Goal: Information Seeking & Learning: Learn about a topic

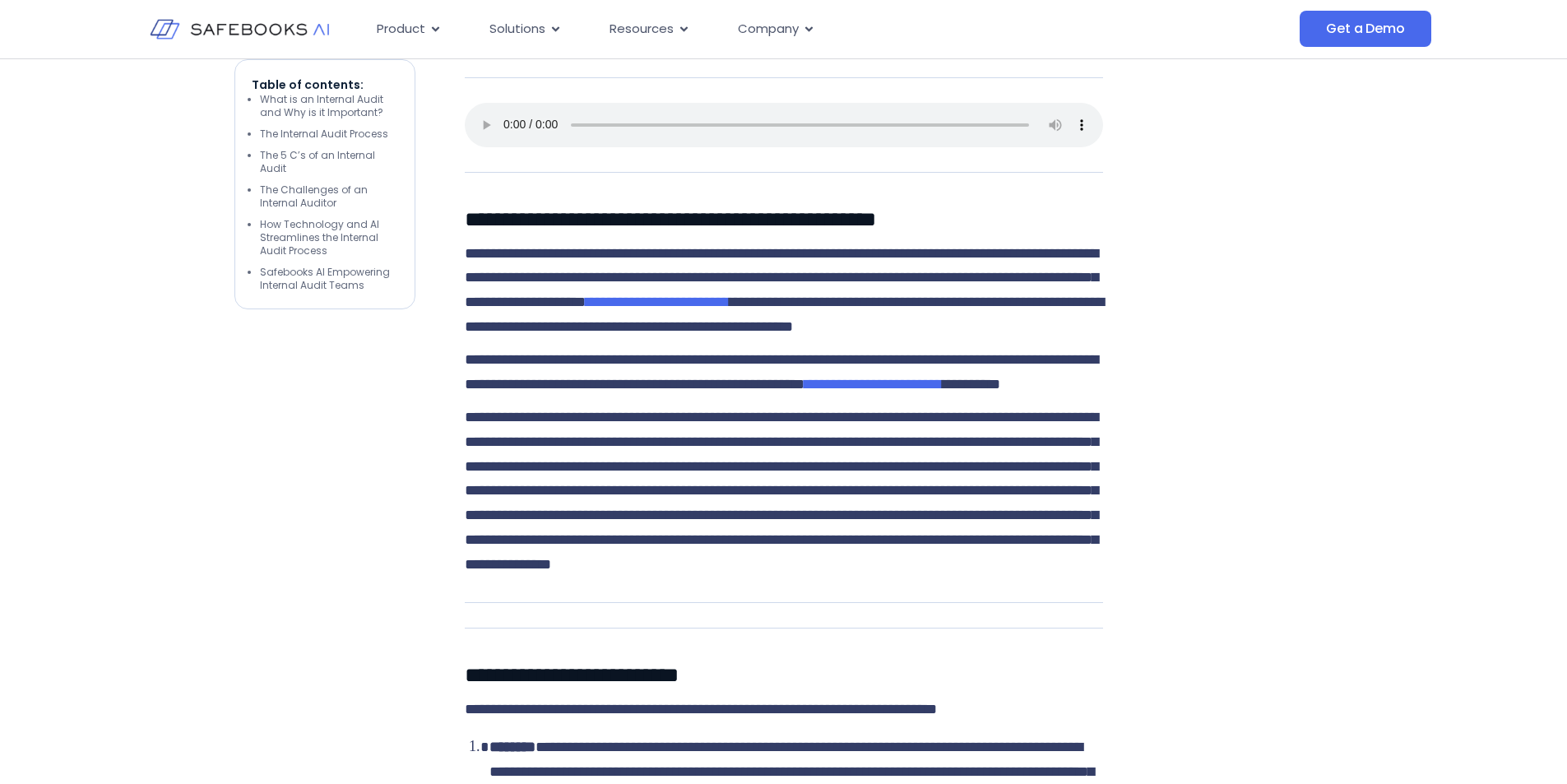
scroll to position [1316, 0]
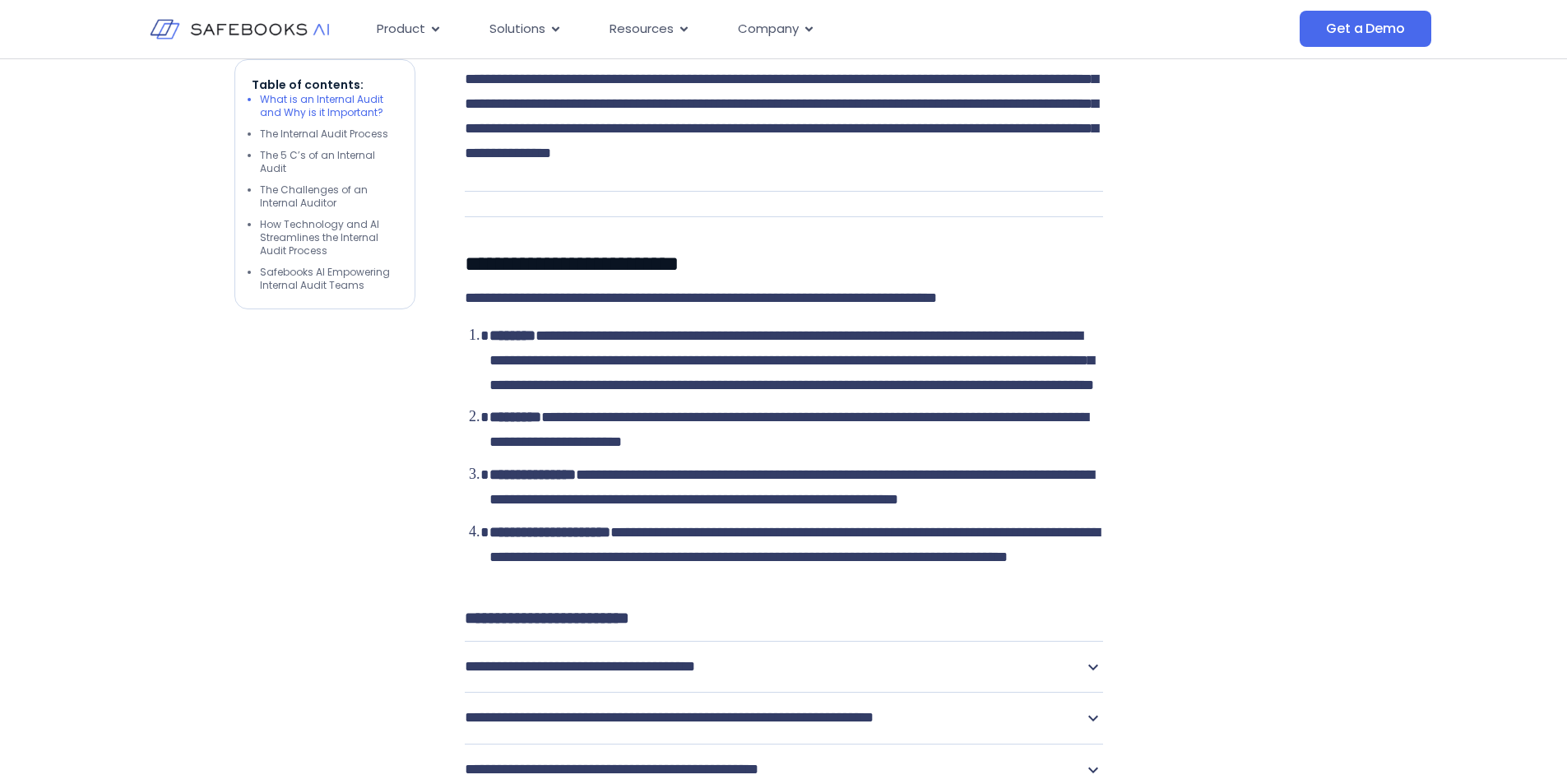
click at [673, 392] on span "**********" at bounding box center [791, 360] width 605 height 64
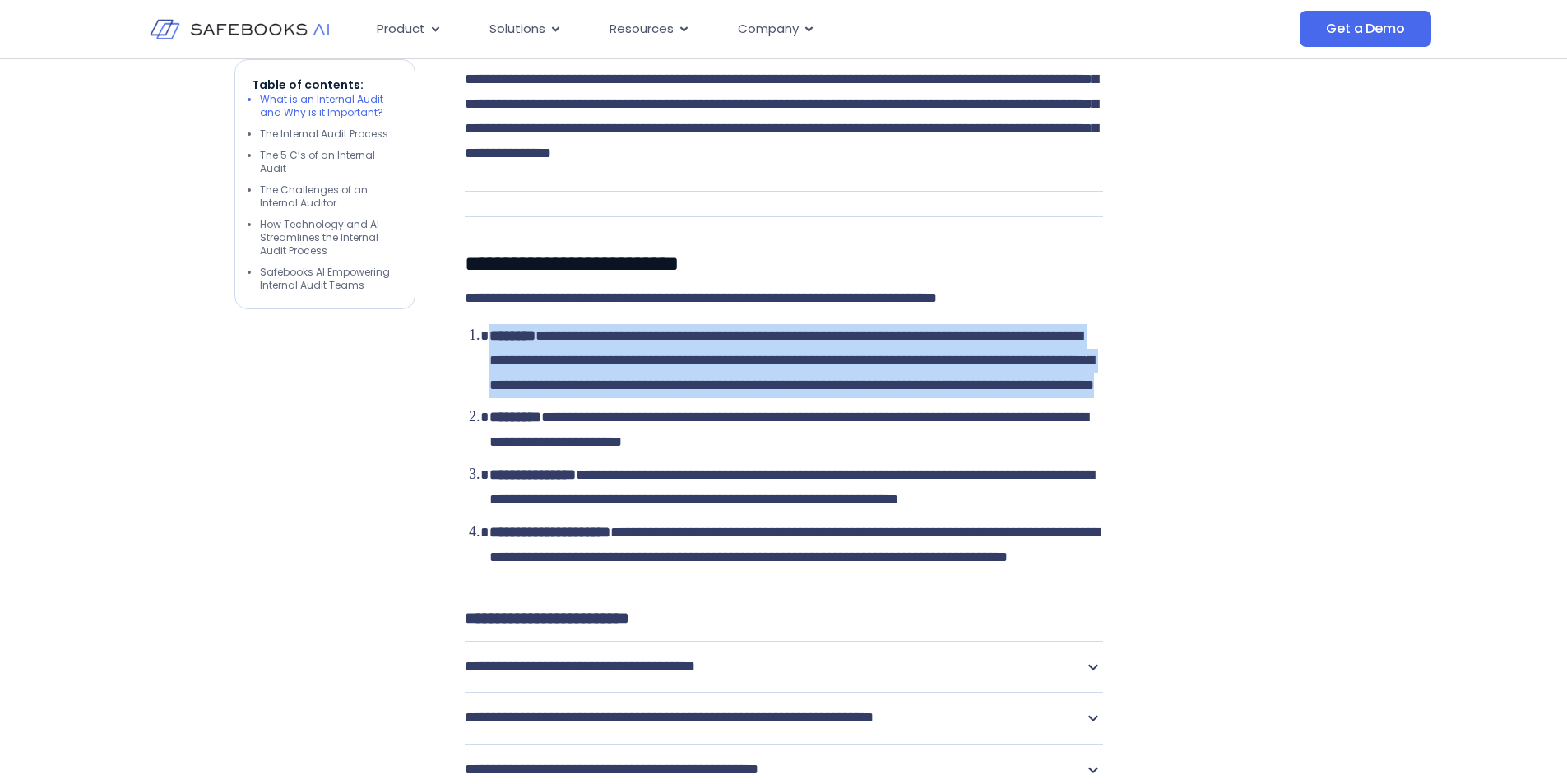
click at [673, 392] on span "**********" at bounding box center [791, 360] width 605 height 64
click at [638, 392] on span "**********" at bounding box center [791, 360] width 605 height 64
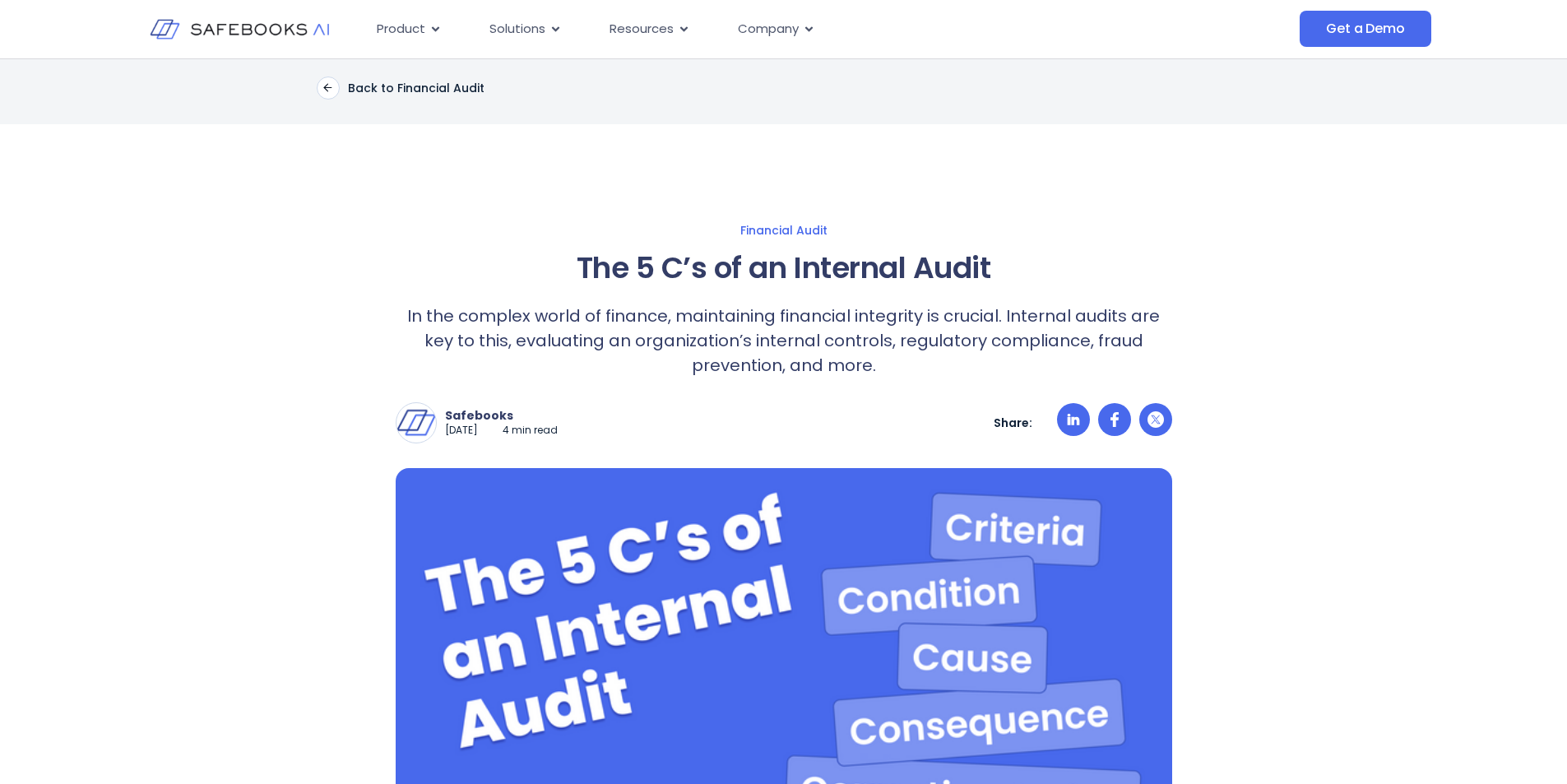
scroll to position [0, 0]
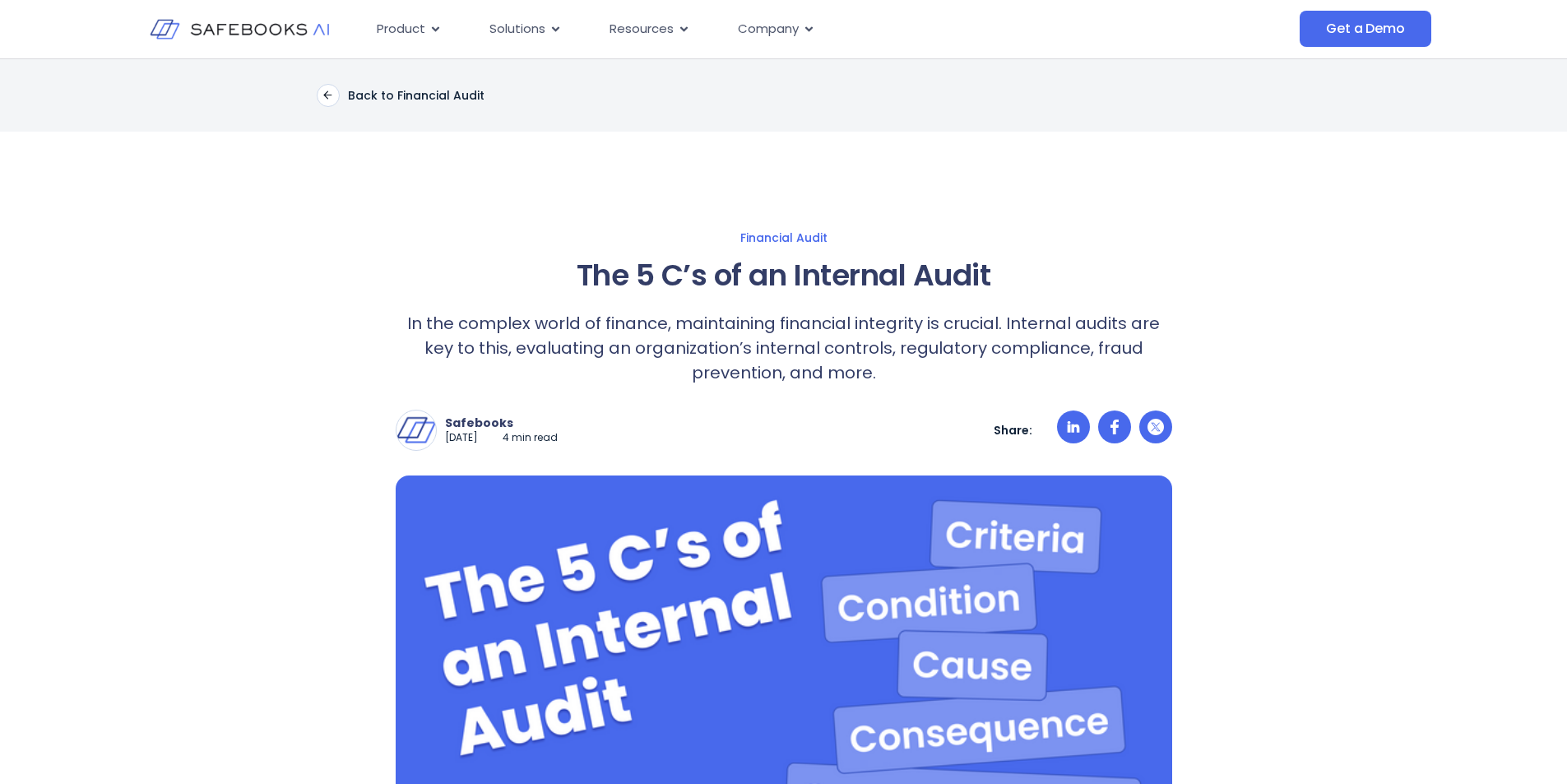
click at [685, 338] on p "In the complex world of finance, maintaining financial integrity is crucial. In…" at bounding box center [784, 348] width 777 height 74
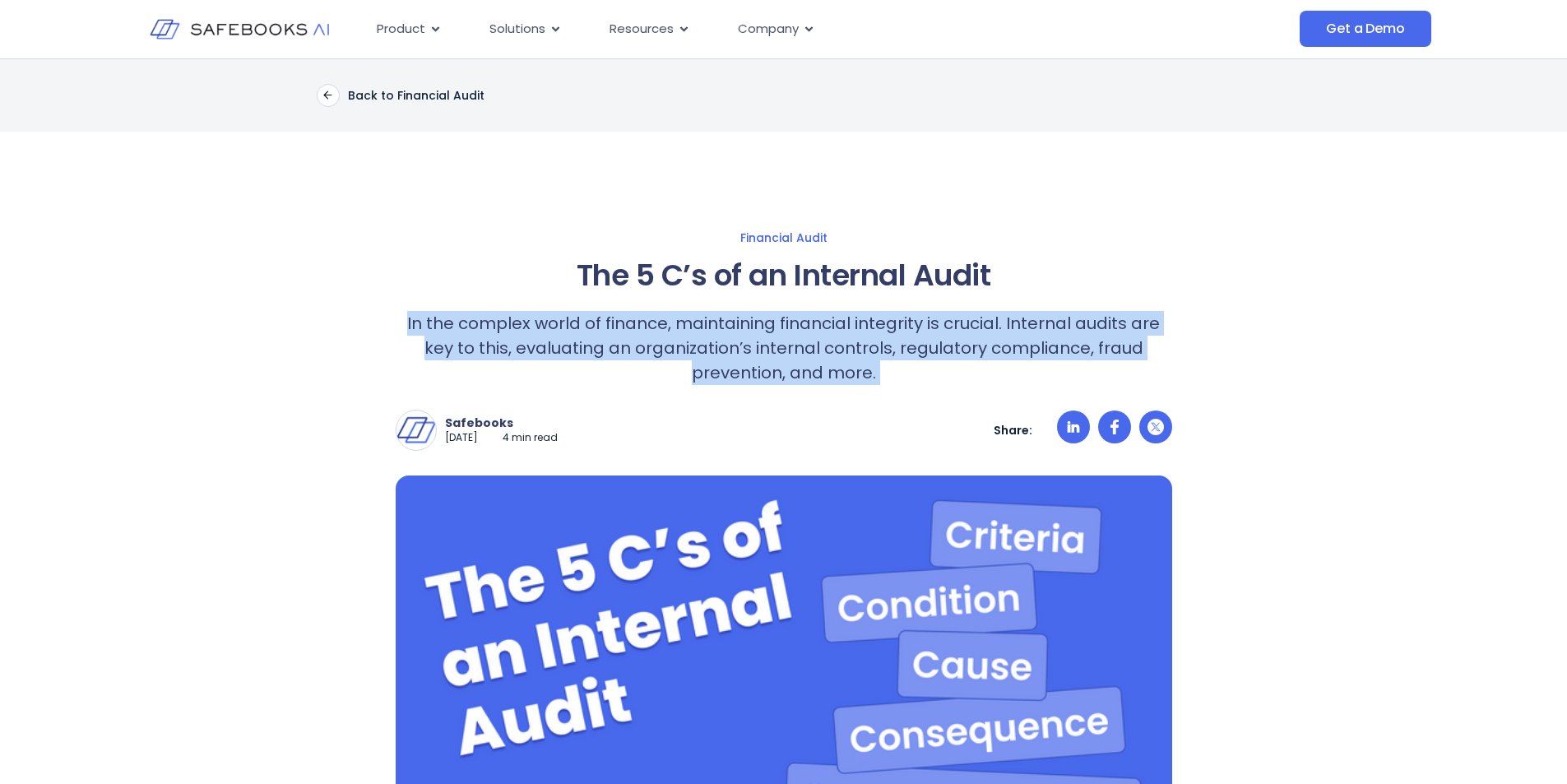
click at [685, 338] on p "In the complex world of finance, maintaining financial integrity is crucial. In…" at bounding box center [784, 348] width 777 height 74
click at [693, 340] on p "In the complex world of finance, maintaining financial integrity is crucial. In…" at bounding box center [784, 348] width 777 height 74
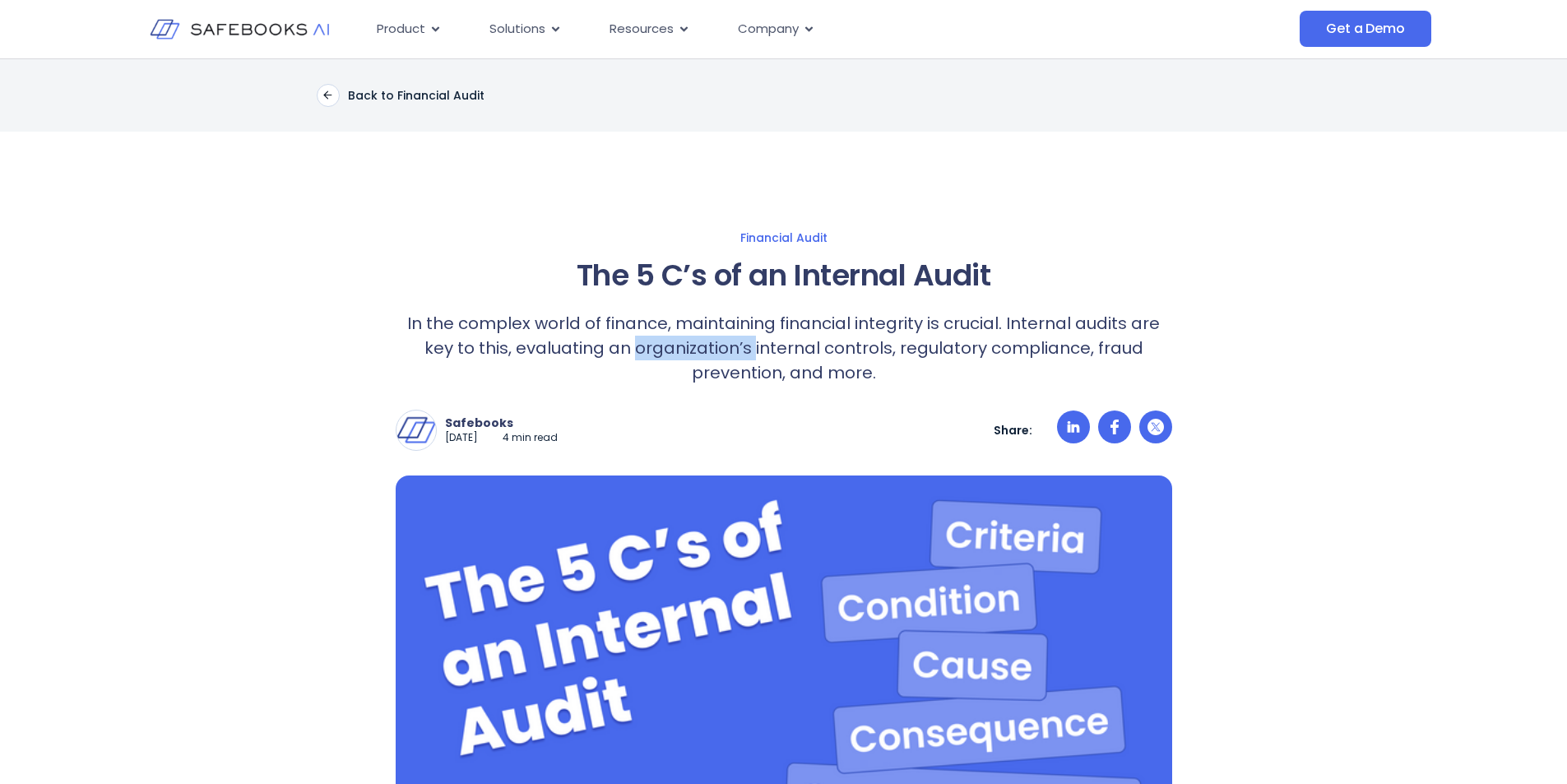
click at [693, 340] on p "In the complex world of finance, maintaining financial integrity is crucial. In…" at bounding box center [784, 348] width 777 height 74
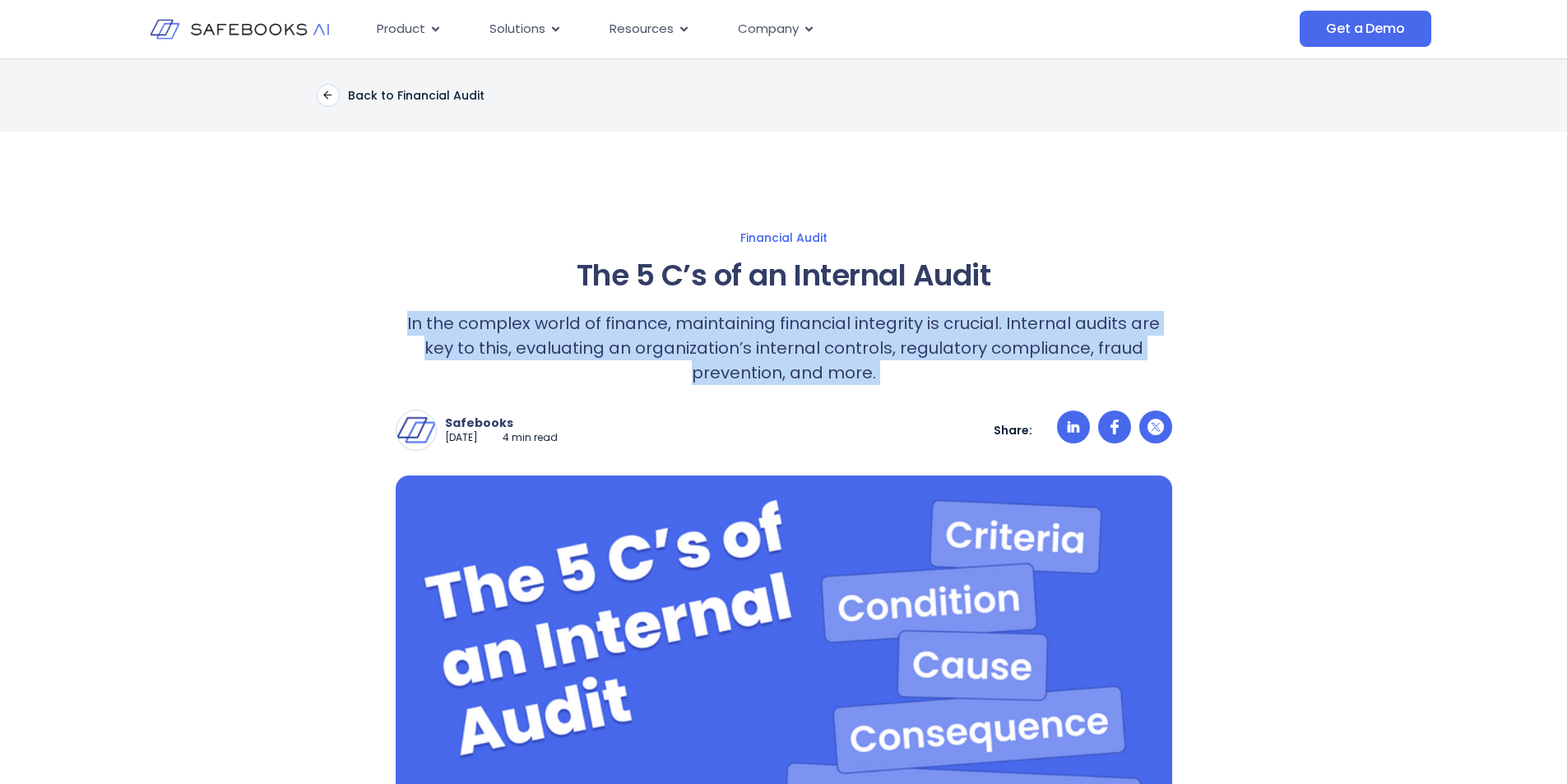
click at [694, 340] on p "In the complex world of finance, maintaining financial integrity is crucial. In…" at bounding box center [784, 348] width 777 height 74
click at [717, 342] on p "In the complex world of finance, maintaining financial integrity is crucial. In…" at bounding box center [784, 348] width 777 height 74
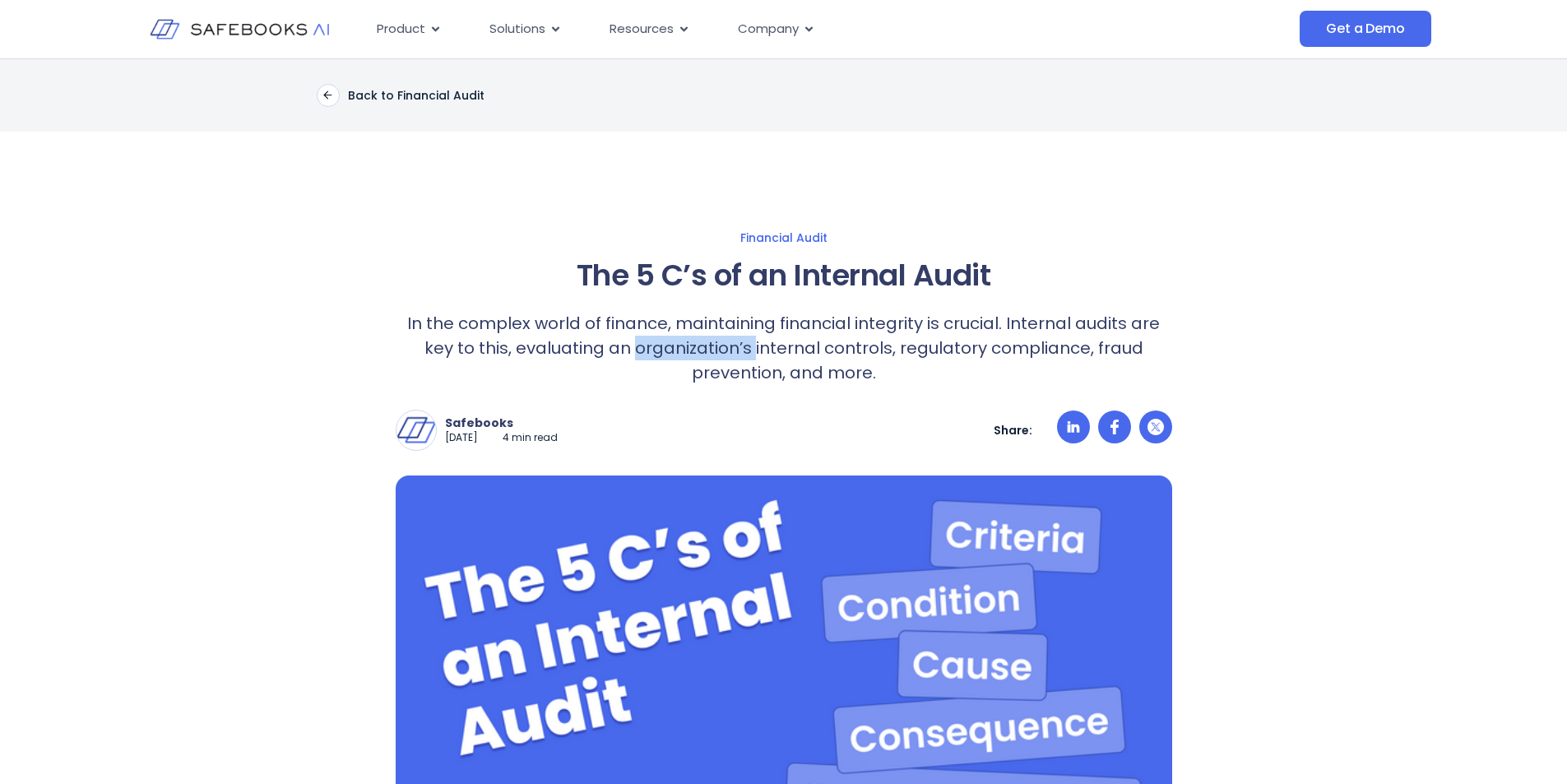
click at [717, 342] on p "In the complex world of finance, maintaining financial integrity is crucial. In…" at bounding box center [784, 348] width 777 height 74
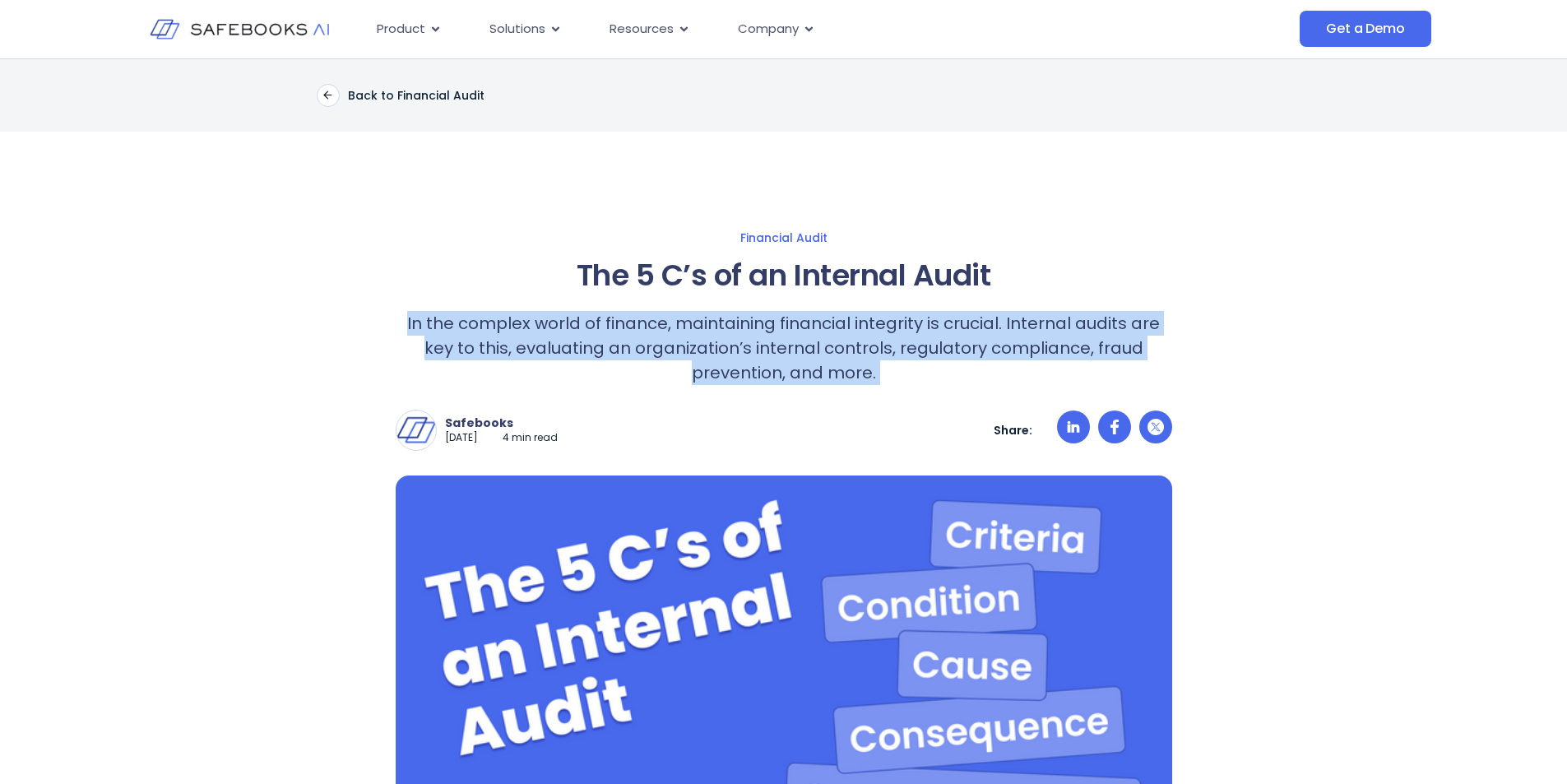
click at [717, 342] on p "In the complex world of finance, maintaining financial integrity is crucial. In…" at bounding box center [784, 348] width 777 height 74
click at [625, 329] on p "In the complex world of finance, maintaining financial integrity is crucial. In…" at bounding box center [784, 348] width 777 height 74
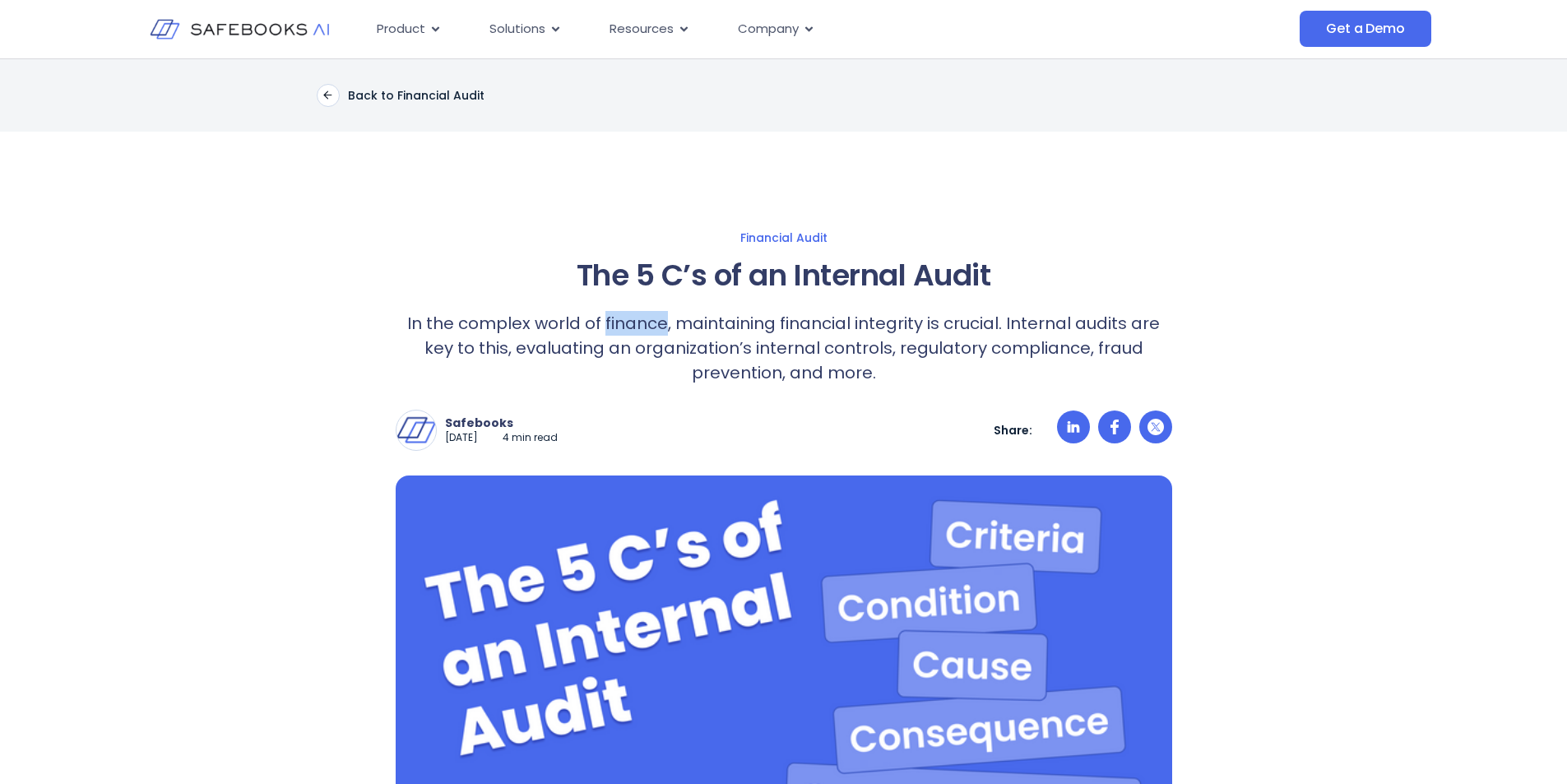
click at [626, 329] on p "In the complex world of finance, maintaining financial integrity is crucial. In…" at bounding box center [784, 348] width 777 height 74
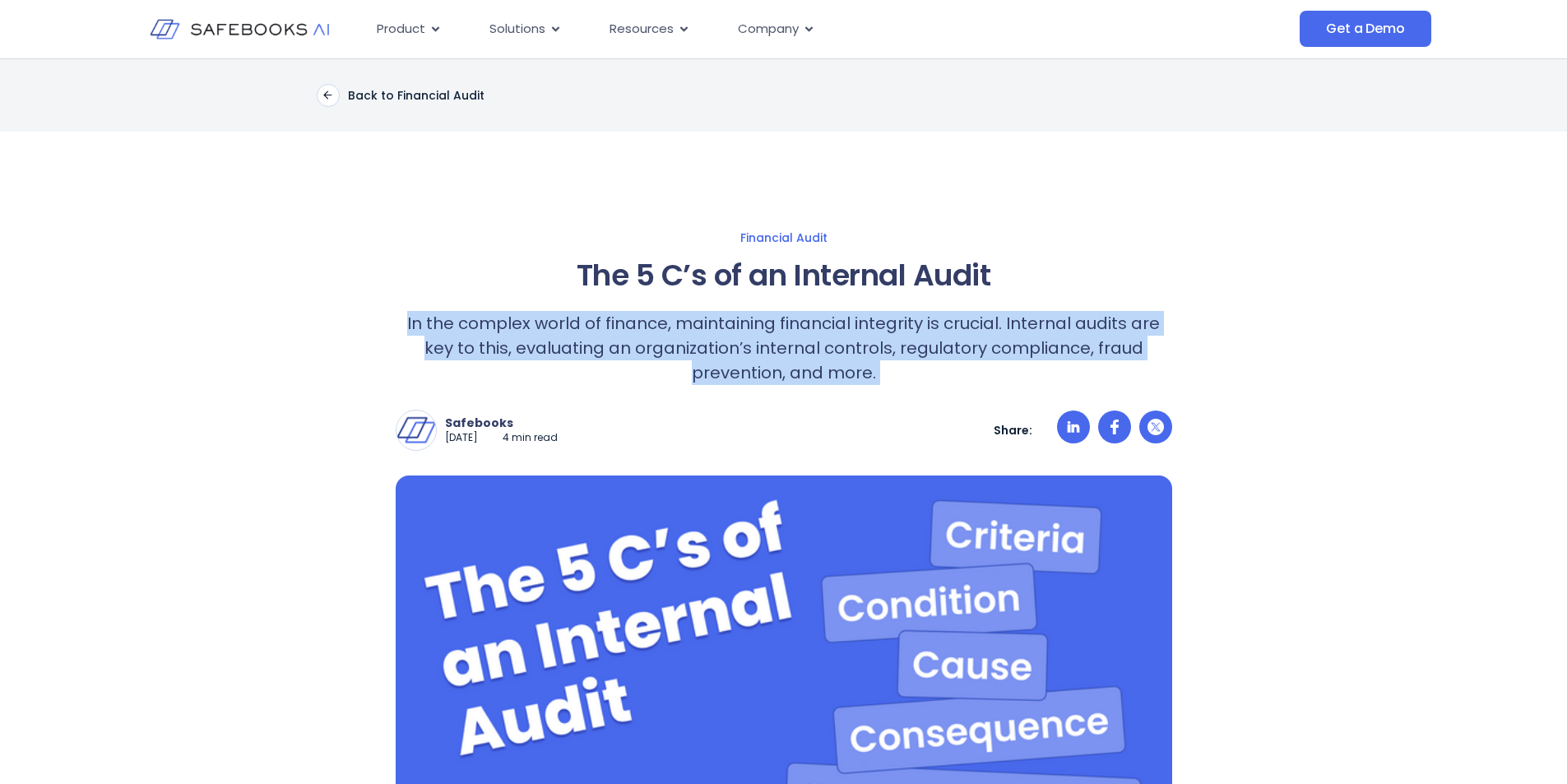
drag, startPoint x: 626, startPoint y: 329, endPoint x: 641, endPoint y: 333, distance: 15.5
click at [627, 329] on p "In the complex world of finance, maintaining financial integrity is crucial. In…" at bounding box center [784, 348] width 777 height 74
click at [642, 333] on p "In the complex world of finance, maintaining financial integrity is crucial. In…" at bounding box center [784, 348] width 777 height 74
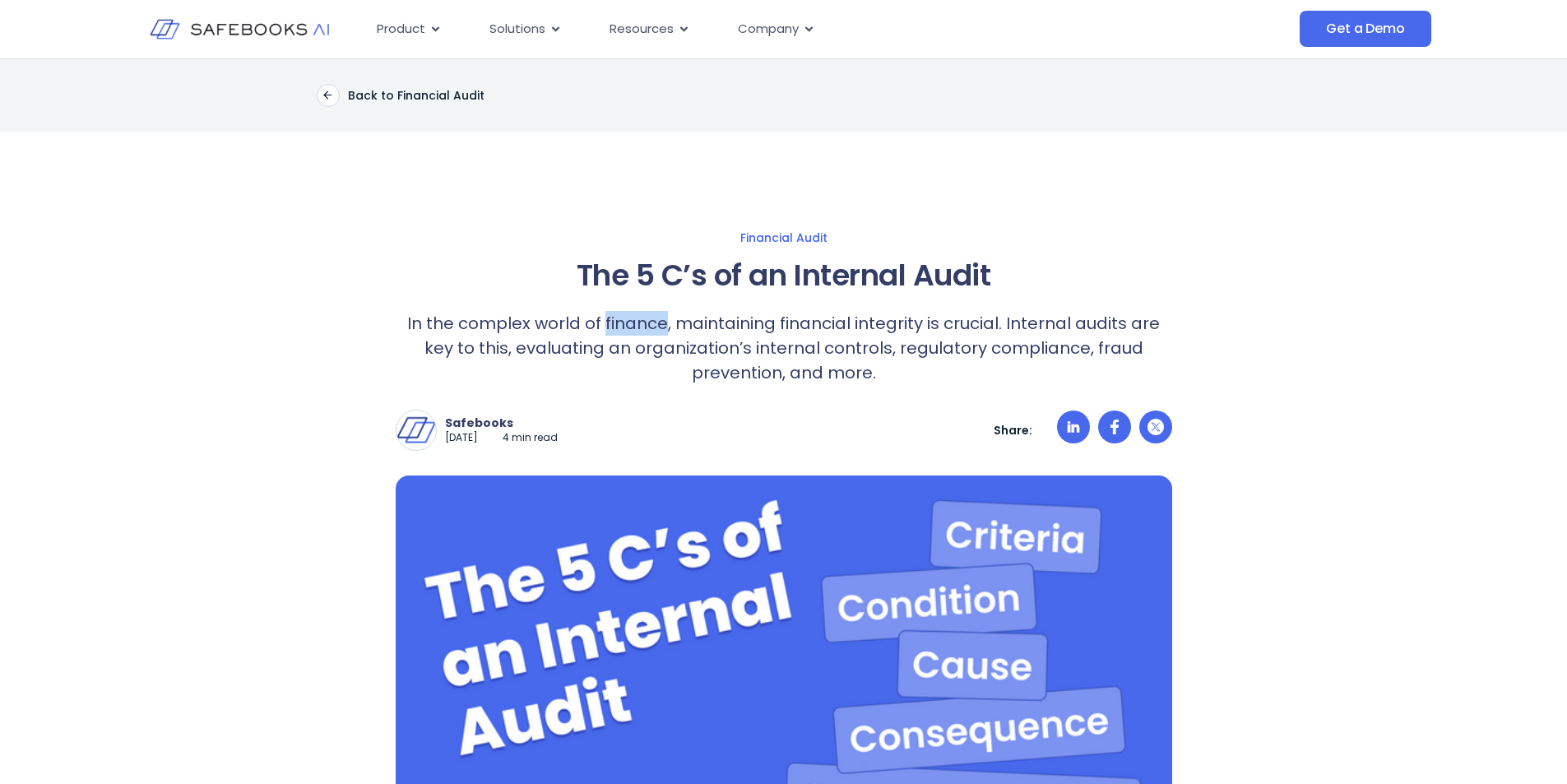
click at [643, 333] on p "In the complex world of finance, maintaining financial integrity is crucial. In…" at bounding box center [784, 348] width 777 height 74
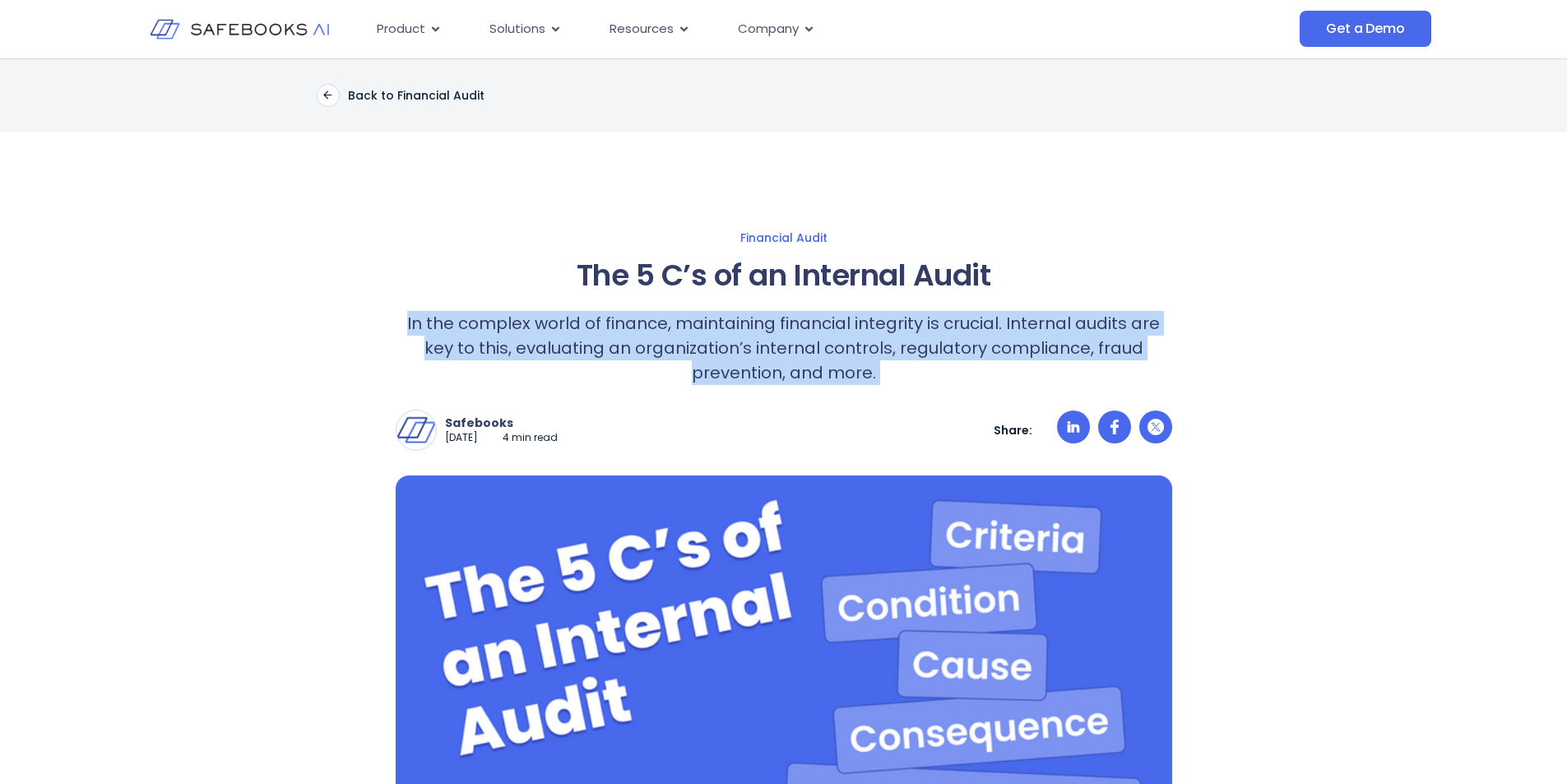
click at [643, 333] on p "In the complex world of finance, maintaining financial integrity is crucial. In…" at bounding box center [784, 348] width 777 height 74
click at [701, 344] on p "In the complex world of finance, maintaining financial integrity is crucial. In…" at bounding box center [784, 348] width 777 height 74
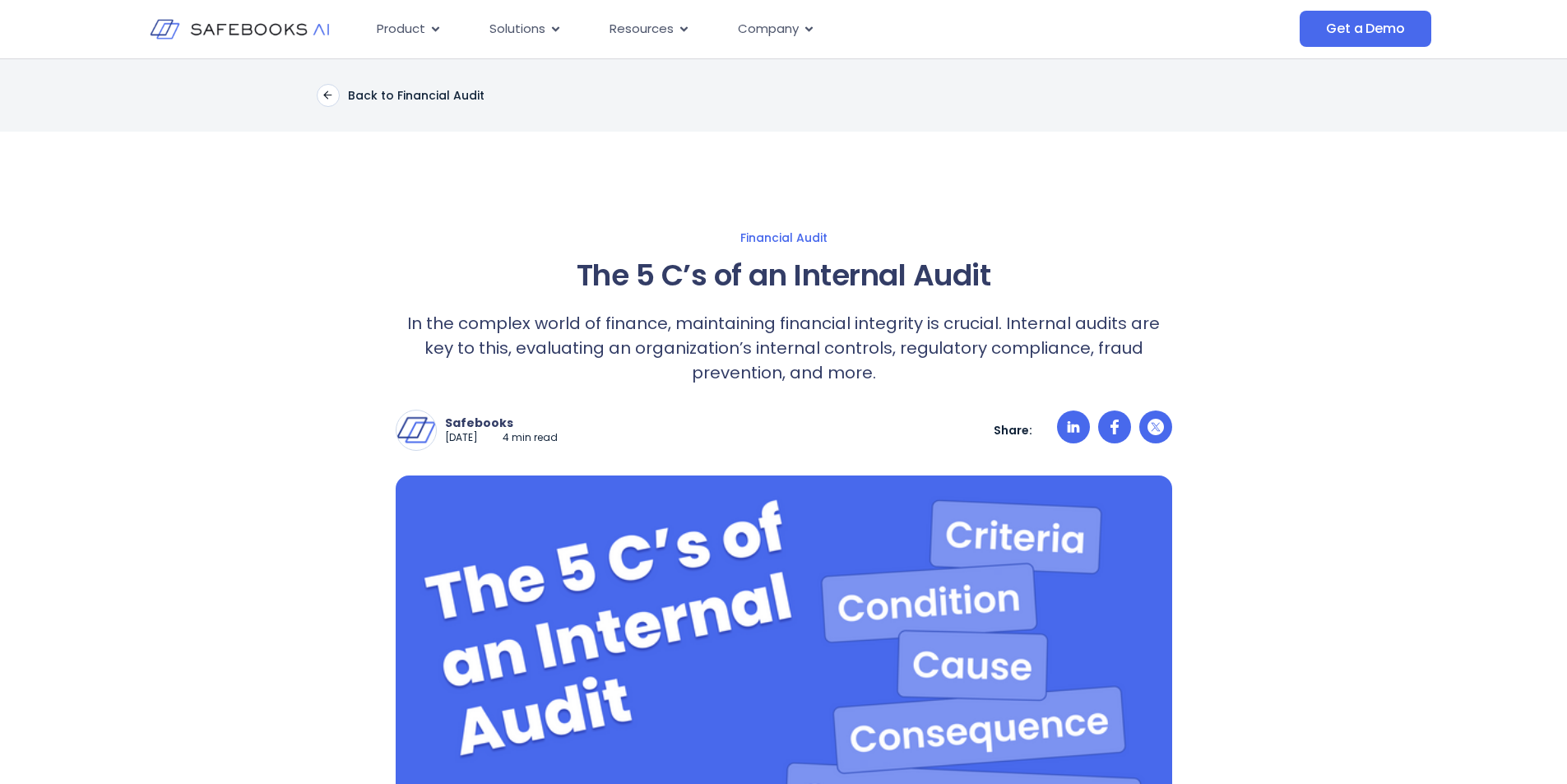
click at [985, 345] on p "In the complex world of finance, maintaining financial integrity is crucial. In…" at bounding box center [784, 348] width 777 height 74
click at [843, 382] on p "In the complex world of finance, maintaining financial integrity is crucial. In…" at bounding box center [784, 348] width 777 height 74
click at [789, 385] on div "Safebooks [DATE] 4 min read Safebooks Safebooks AI - the Financial Data Governa…" at bounding box center [784, 417] width 777 height 66
click at [823, 349] on p "In the complex world of finance, maintaining financial integrity is crucial. In…" at bounding box center [784, 348] width 777 height 74
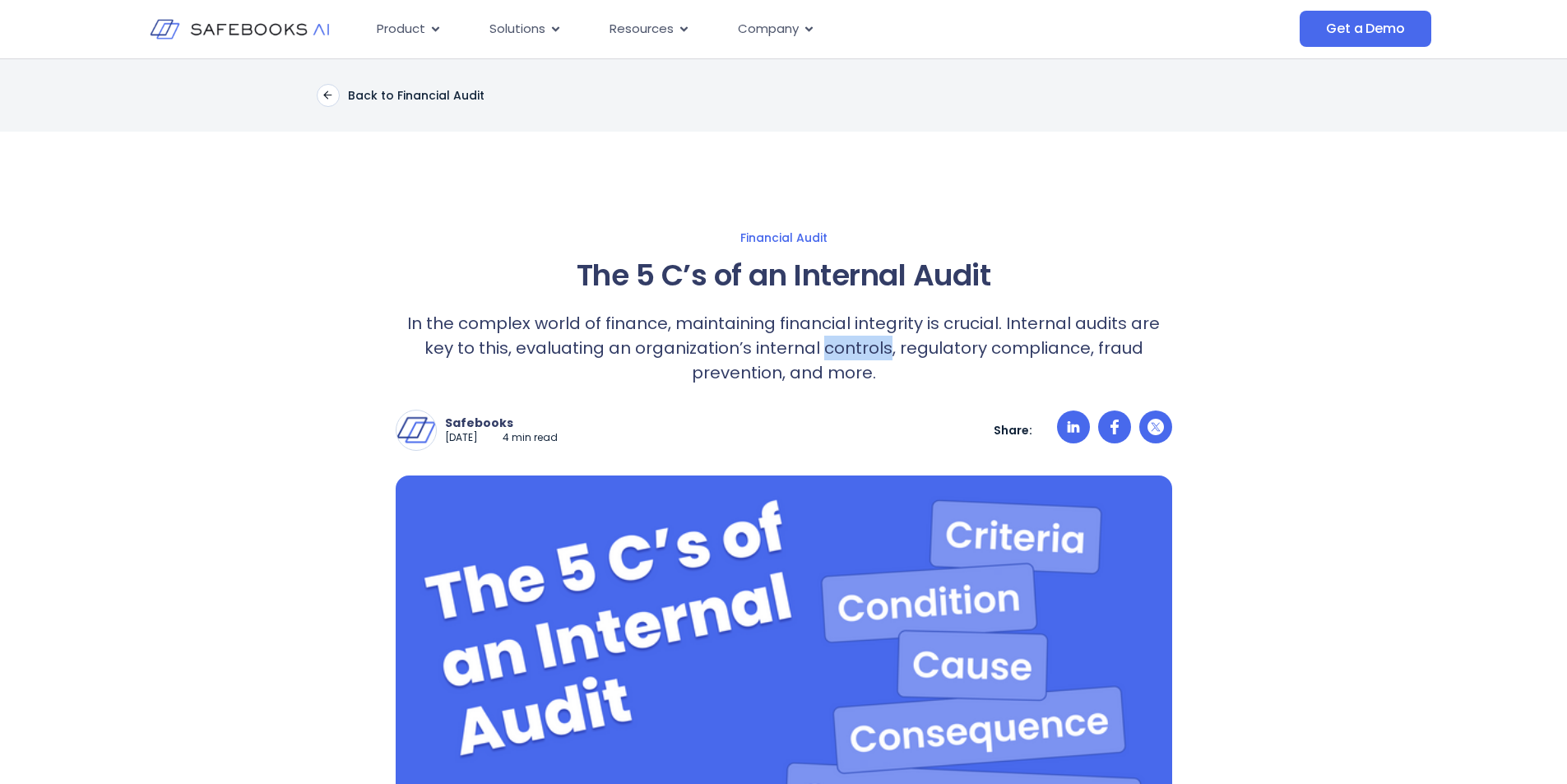
click at [823, 349] on p "In the complex world of finance, maintaining financial integrity is crucial. In…" at bounding box center [784, 348] width 777 height 74
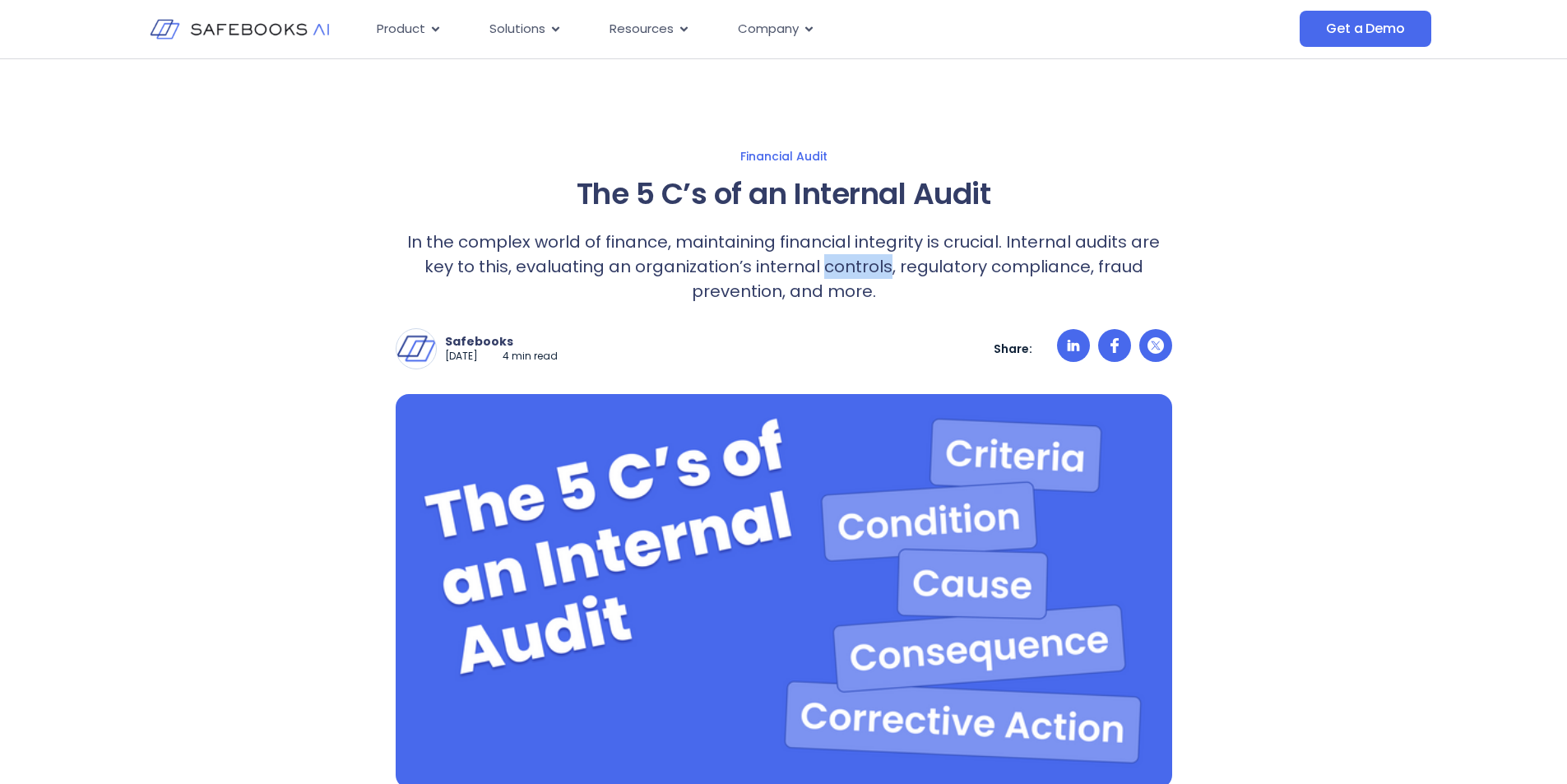
scroll to position [82, 0]
click at [774, 268] on p "In the complex world of finance, maintaining financial integrity is crucial. In…" at bounding box center [784, 265] width 777 height 74
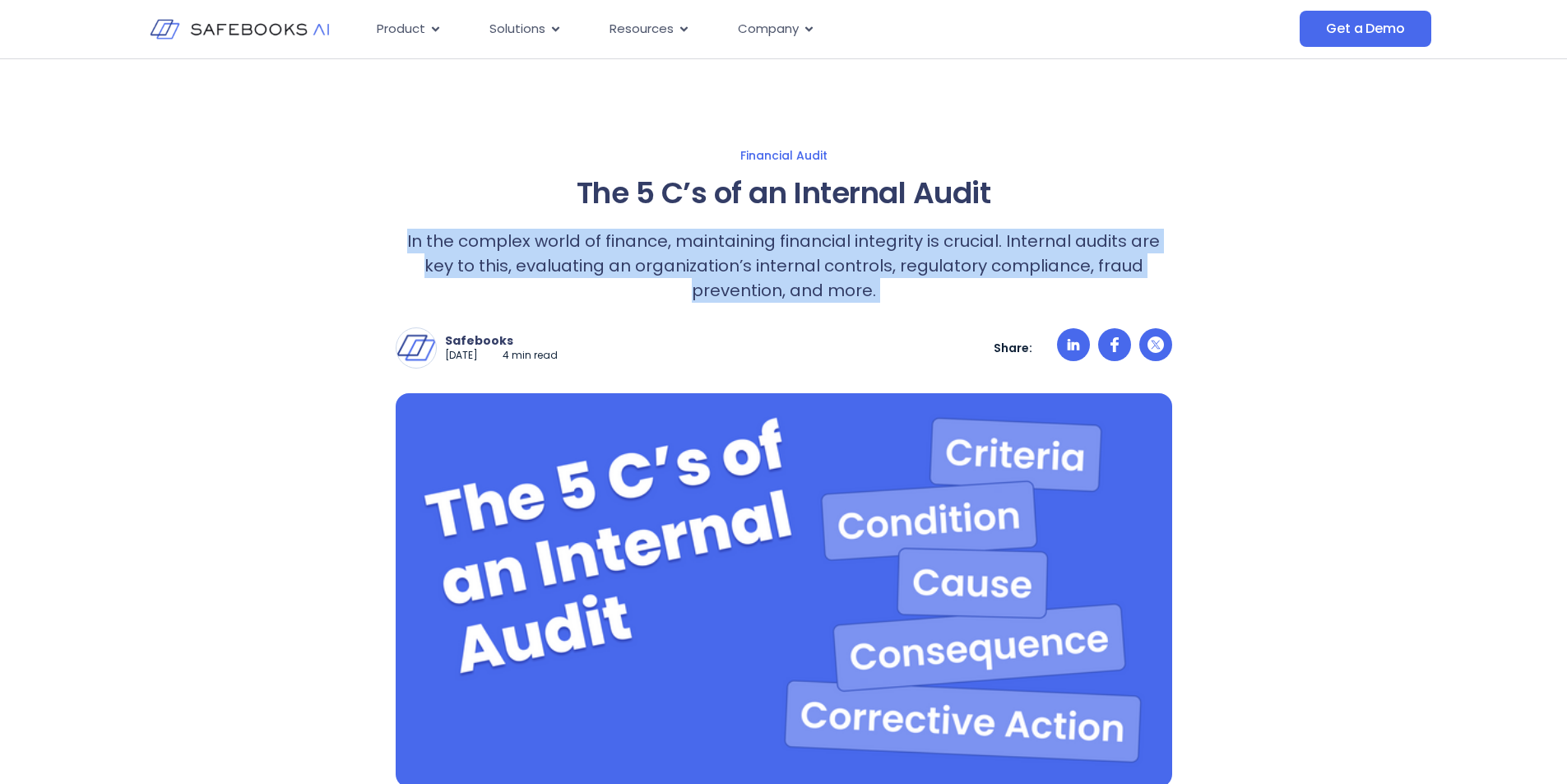
click at [774, 269] on p "In the complex world of finance, maintaining financial integrity is crucial. In…" at bounding box center [784, 265] width 777 height 74
click at [784, 289] on p "In the complex world of finance, maintaining financial integrity is crucial. In…" at bounding box center [784, 265] width 777 height 74
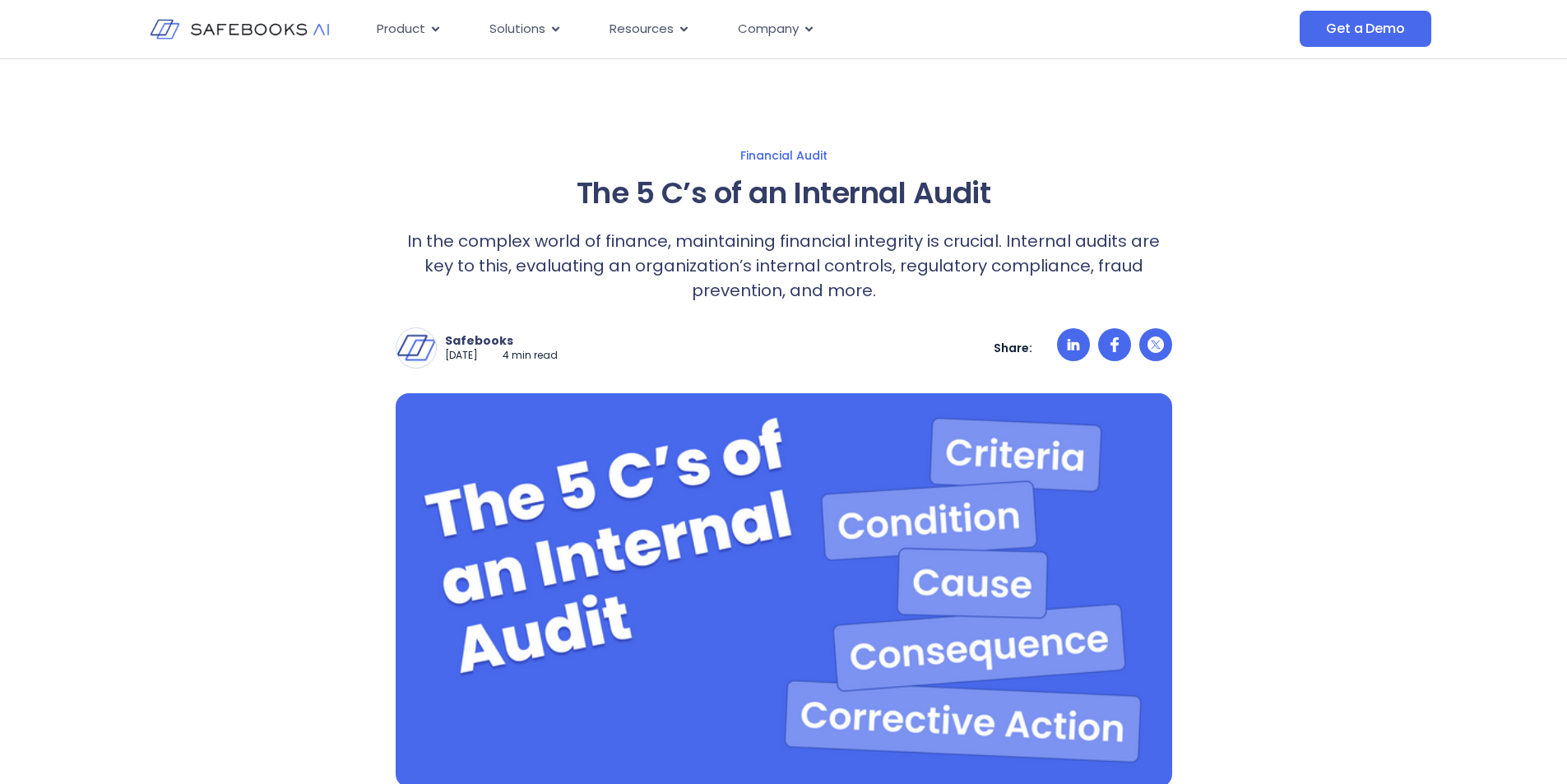
click at [809, 262] on p "In the complex world of finance, maintaining financial integrity is crucial. In…" at bounding box center [784, 265] width 777 height 74
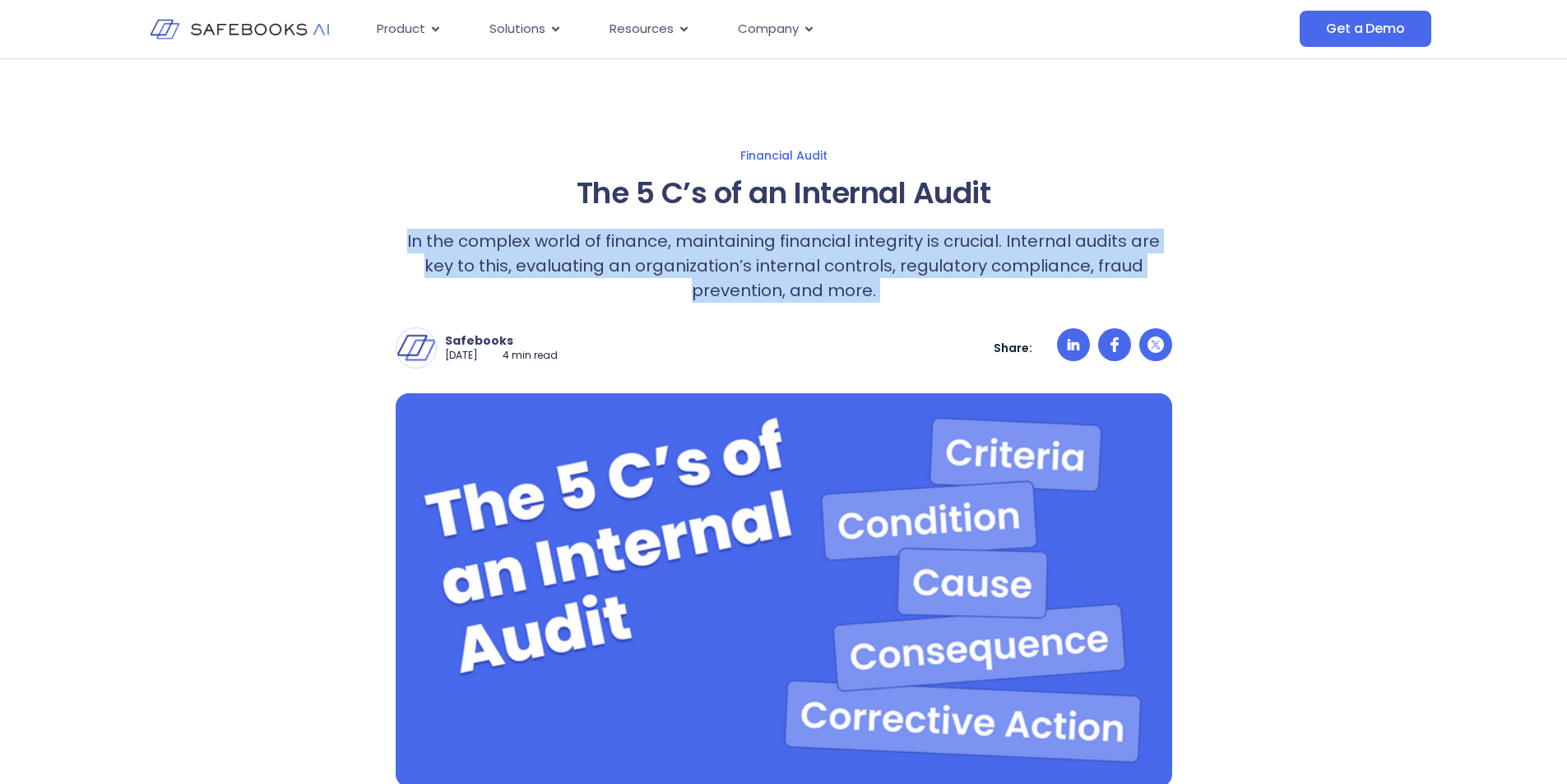
click at [809, 262] on p "In the complex world of finance, maintaining financial integrity is crucial. In…" at bounding box center [784, 265] width 777 height 74
click at [809, 280] on p "In the complex world of finance, maintaining financial integrity is crucial. In…" at bounding box center [784, 265] width 777 height 74
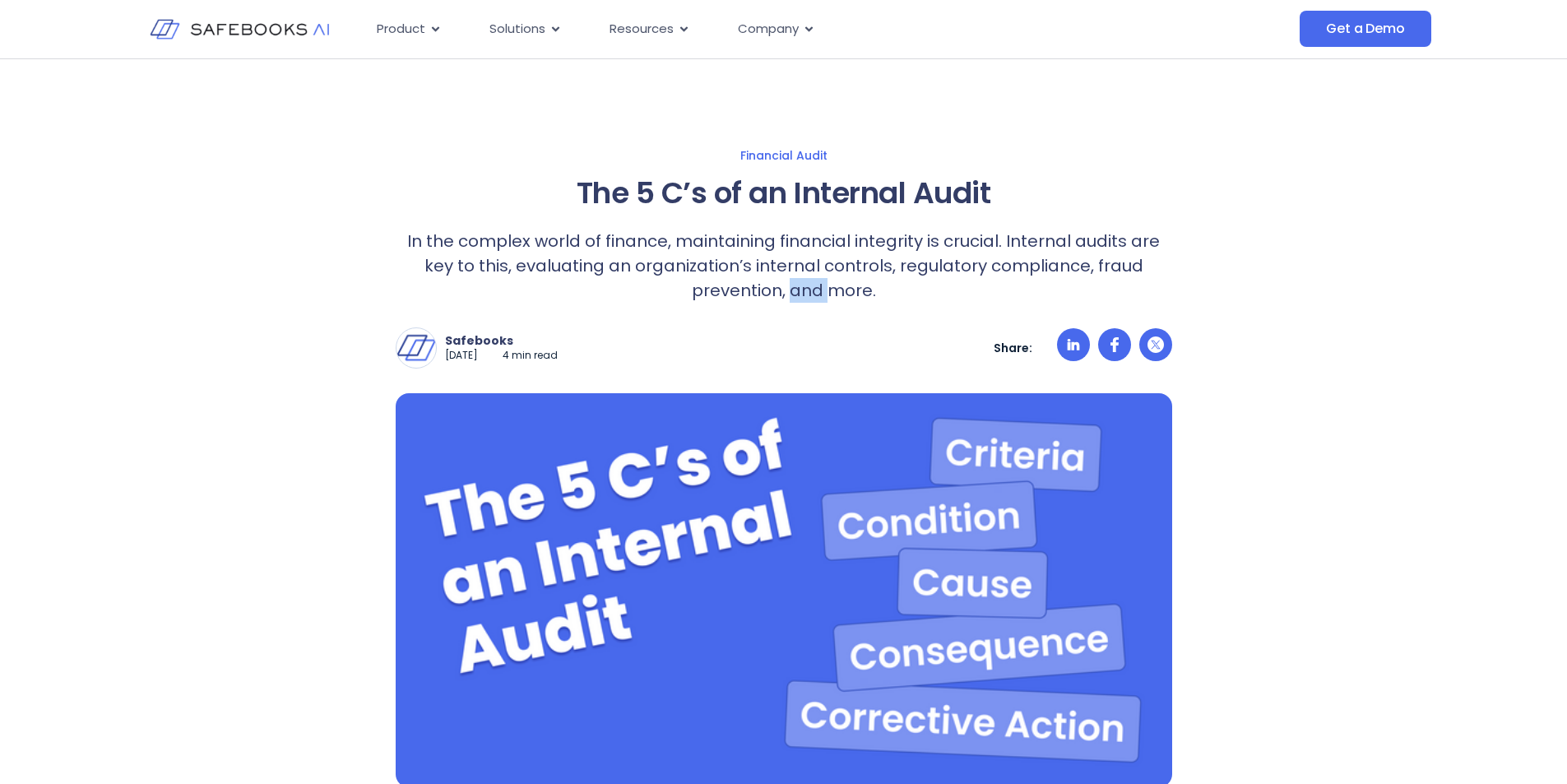
click at [809, 280] on p "In the complex world of finance, maintaining financial integrity is crucial. In…" at bounding box center [784, 265] width 777 height 74
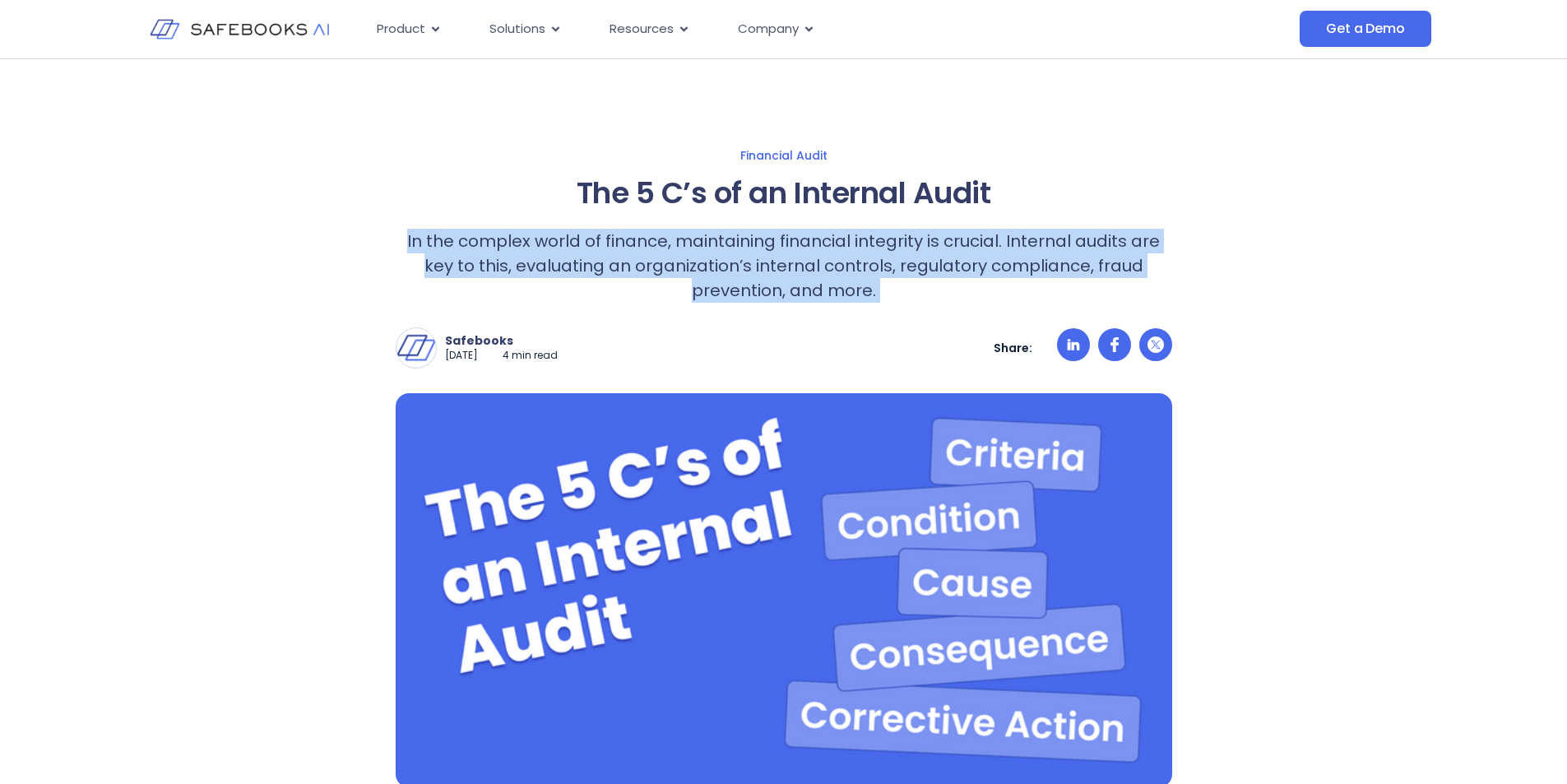
click at [809, 280] on p "In the complex world of finance, maintaining financial integrity is crucial. In…" at bounding box center [784, 265] width 777 height 74
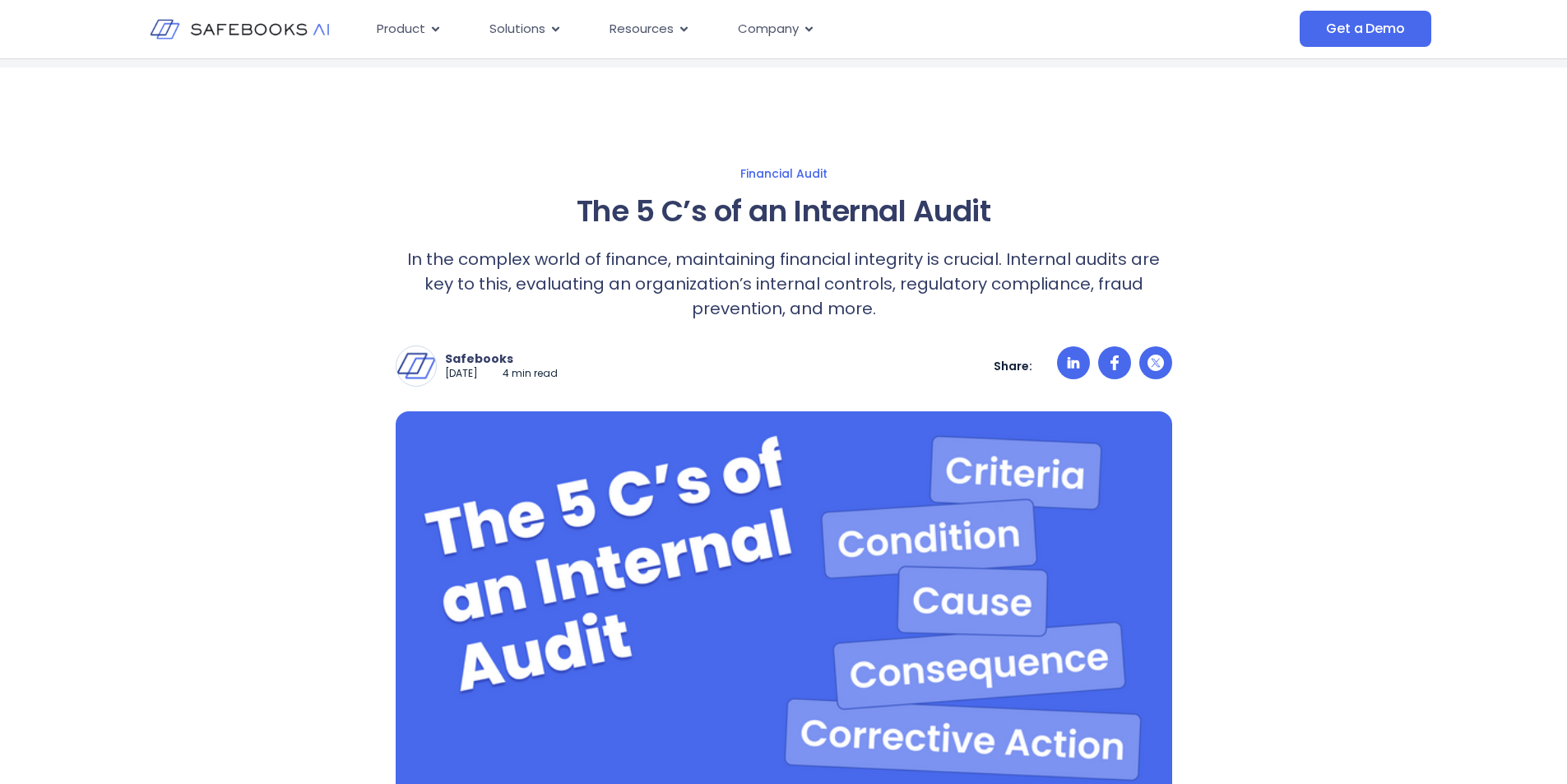
scroll to position [0, 0]
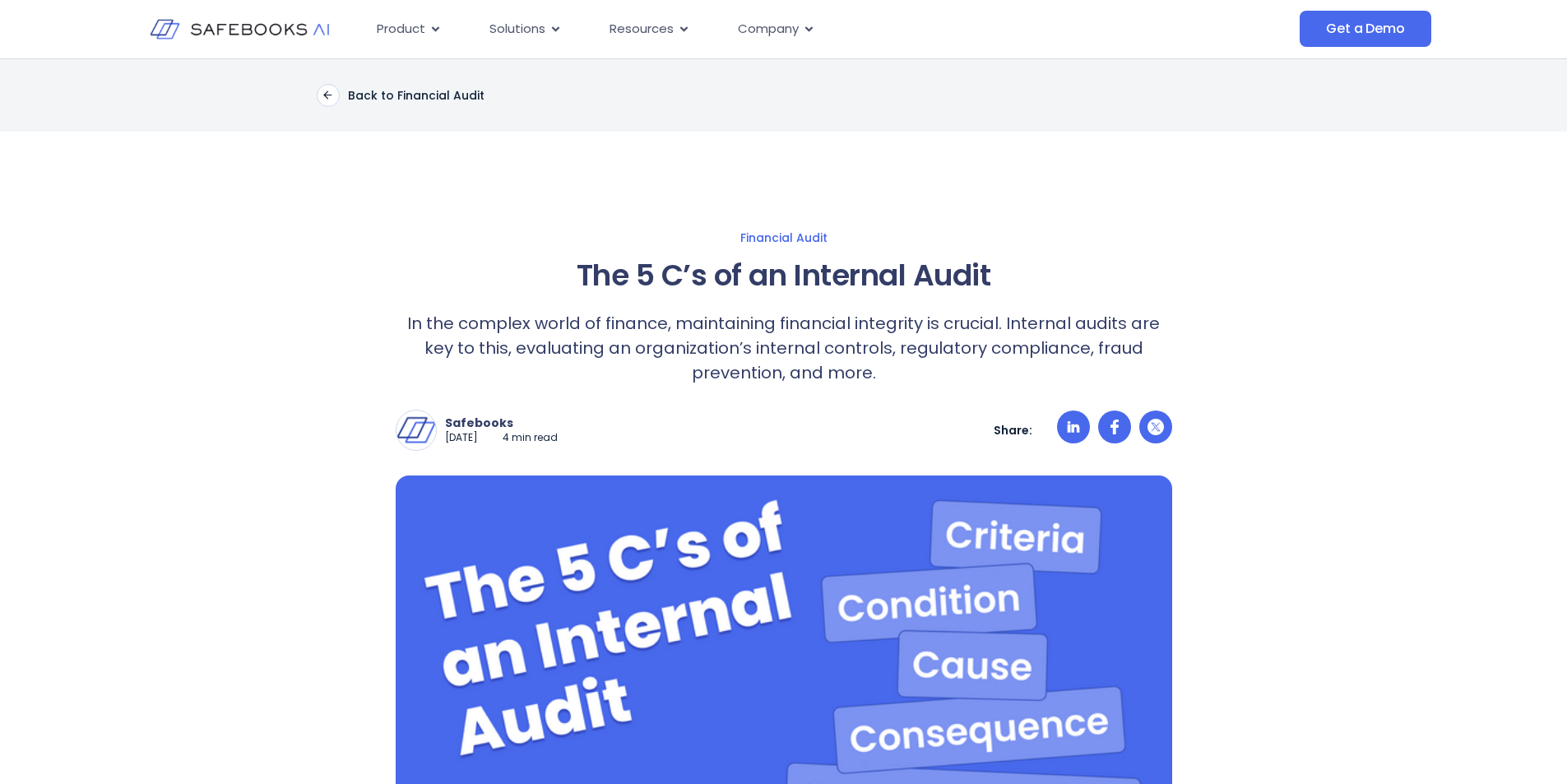
click at [640, 338] on p "In the complex world of finance, maintaining financial integrity is crucial. In…" at bounding box center [784, 348] width 777 height 74
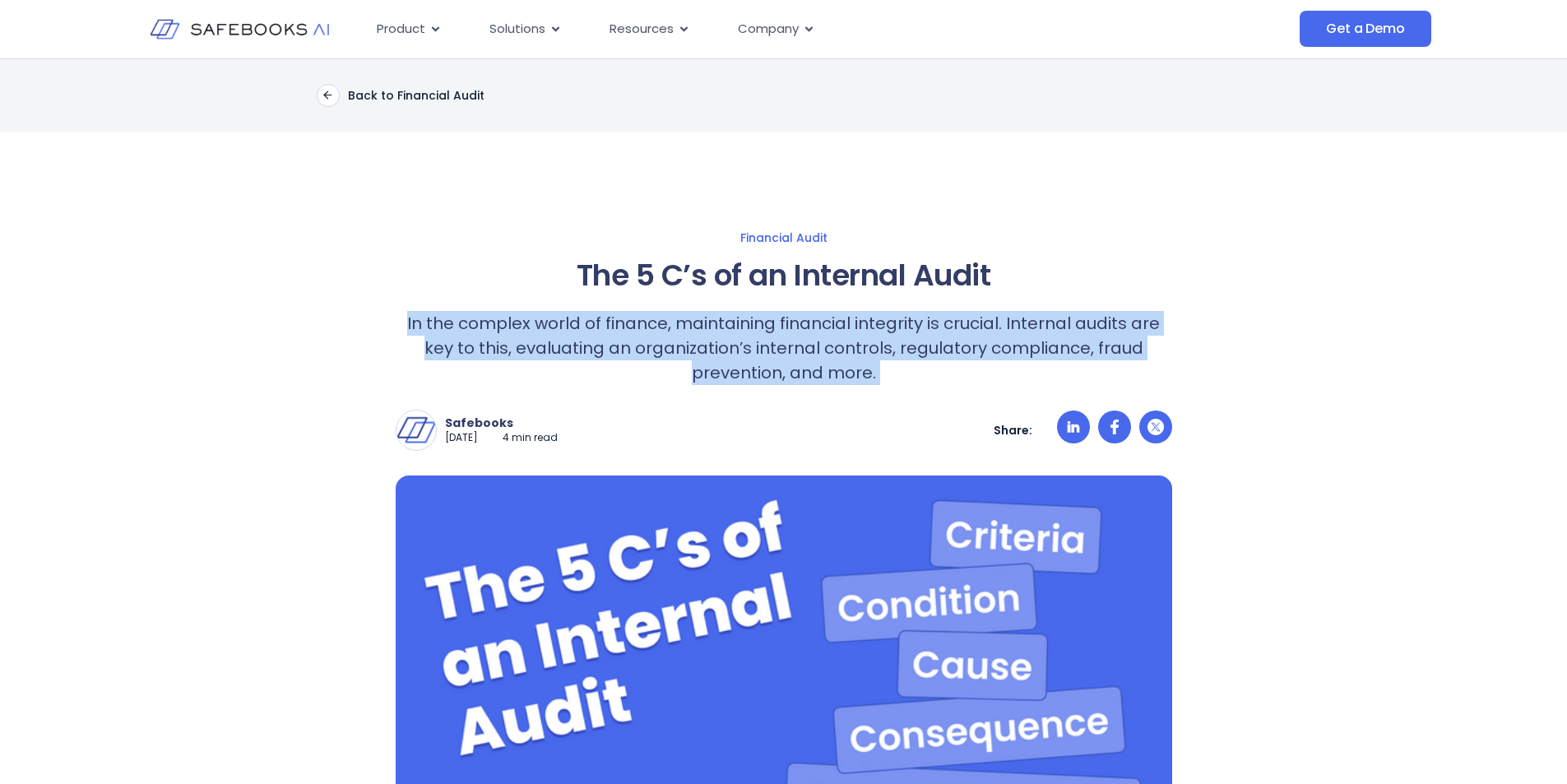
click at [640, 338] on p "In the complex world of finance, maintaining financial integrity is crucial. In…" at bounding box center [784, 348] width 777 height 74
